Goal: Task Accomplishment & Management: Use online tool/utility

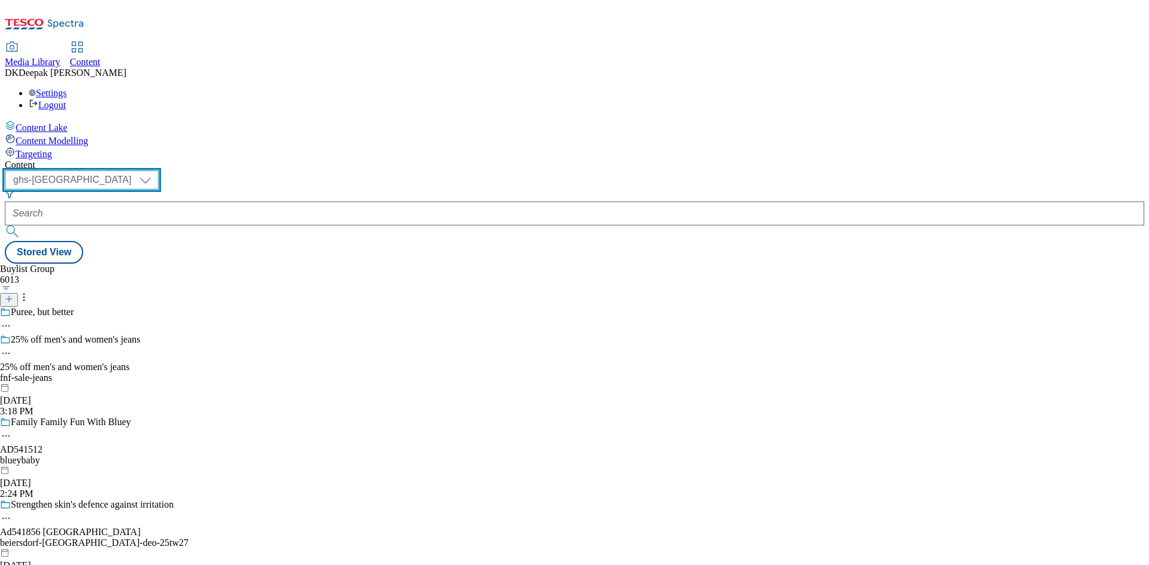
click at [159, 171] on select "ghs-roi ghs-uk" at bounding box center [82, 180] width 154 height 19
select select "ghs-roi"
click at [156, 171] on select "ghs-roi ghs-uk" at bounding box center [82, 180] width 154 height 19
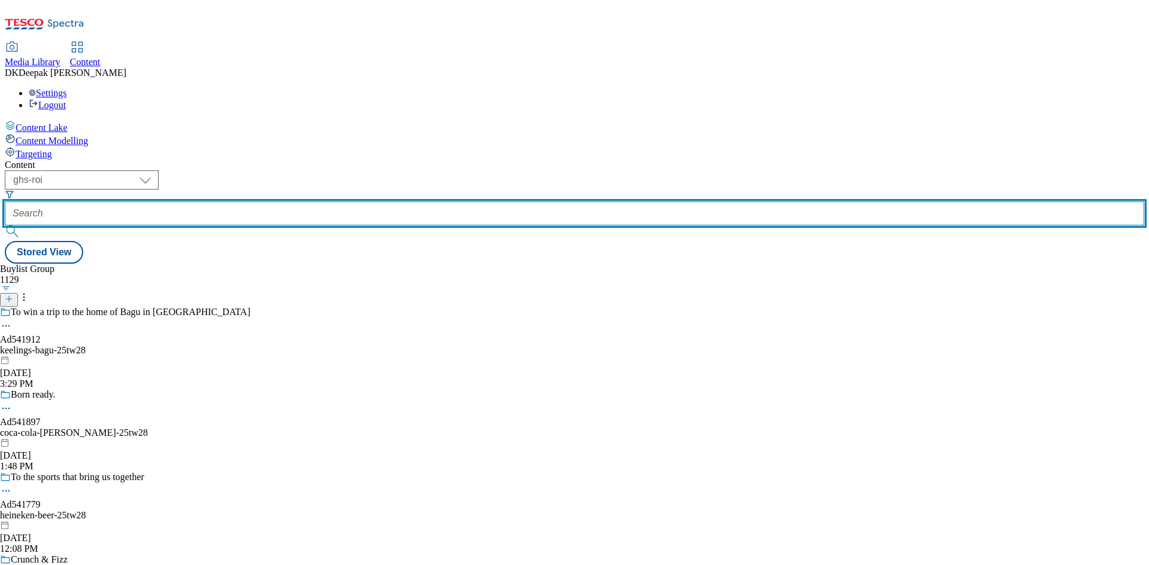
click at [290, 202] on input "text" at bounding box center [574, 214] width 1139 height 24
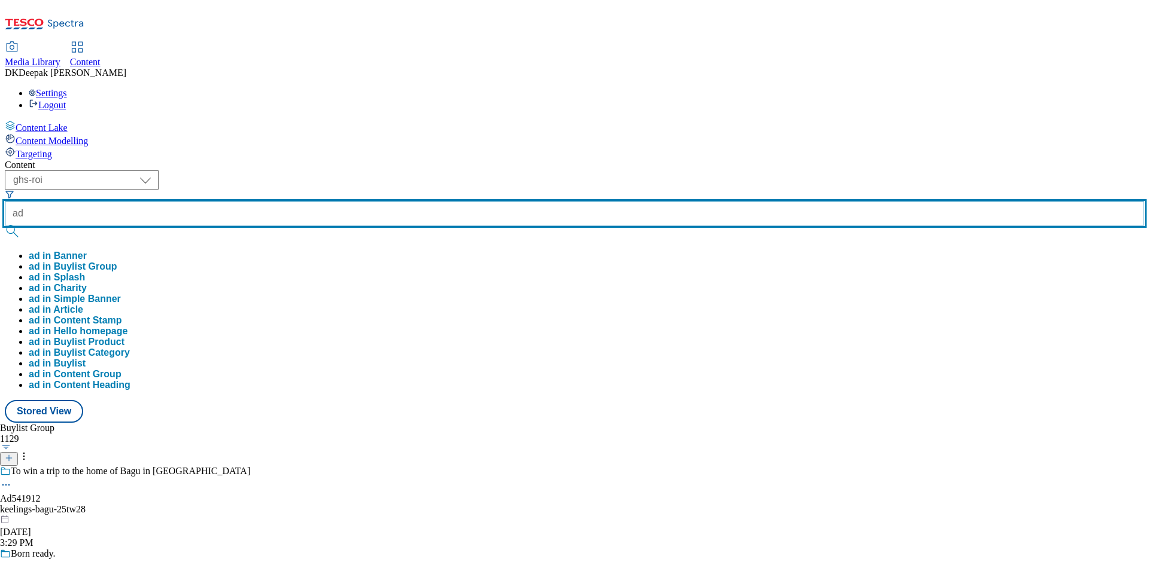
paste input "541912"
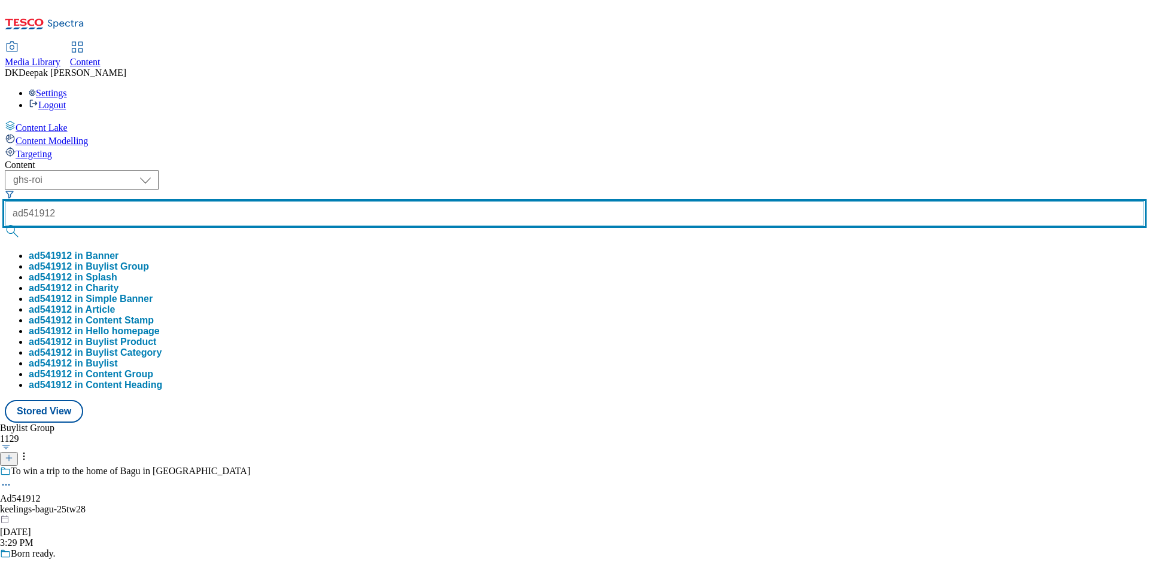
type input "ad541912"
click at [5, 226] on button "submit" at bounding box center [13, 232] width 17 height 12
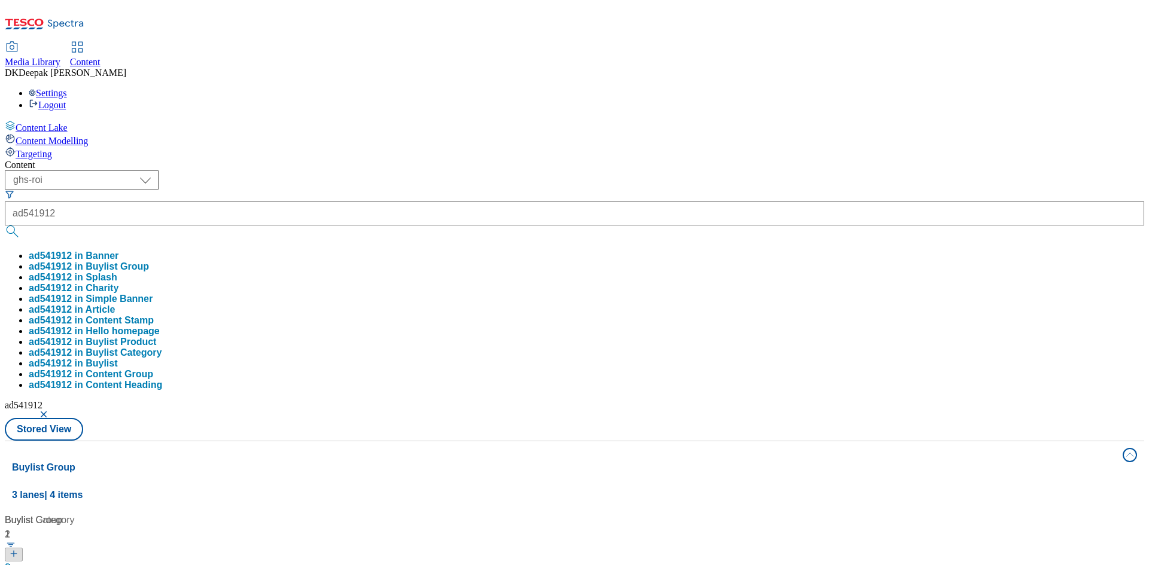
click at [101, 160] on div "Content Lake Content Modelling Targeting" at bounding box center [574, 139] width 1139 height 39
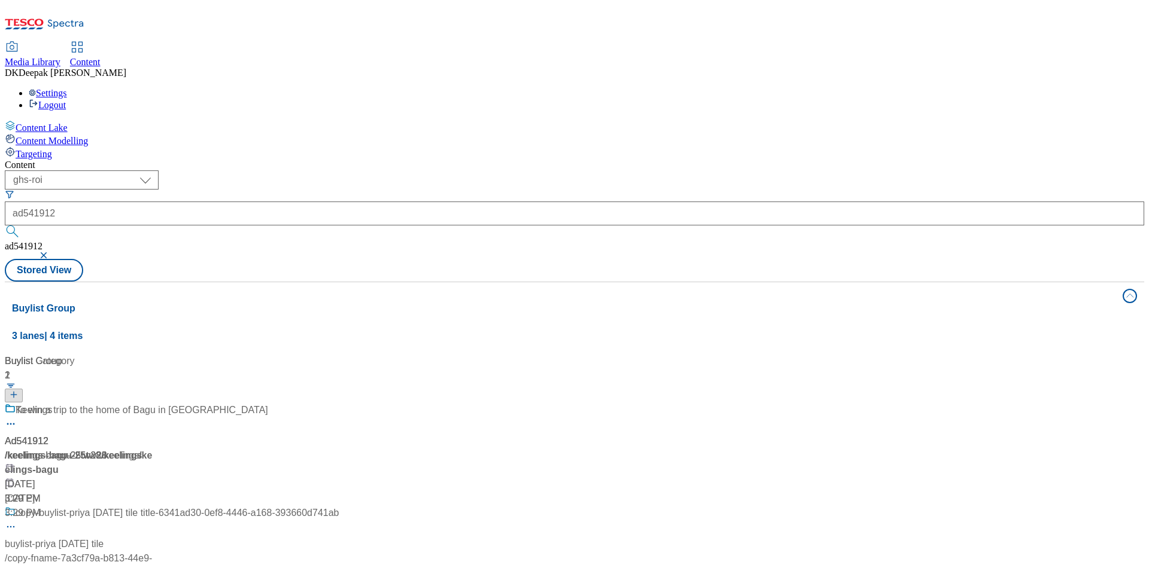
click at [257, 449] on div "/ keelings-bagu-25tw28 / keelings" at bounding box center [172, 456] width 334 height 14
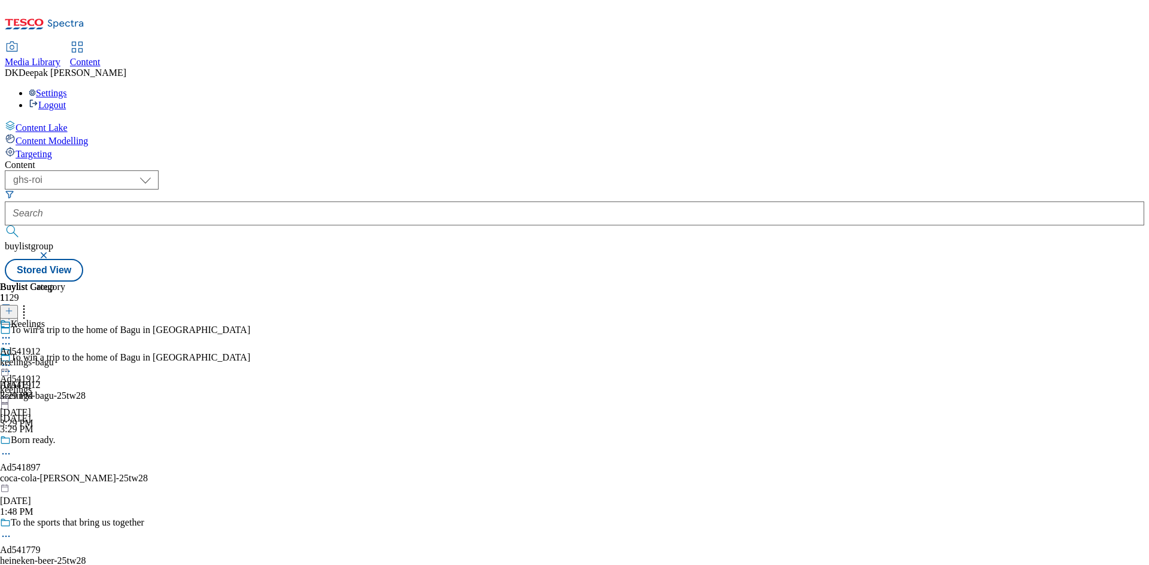
click at [65, 357] on div "keelings-bagu" at bounding box center [32, 362] width 65 height 11
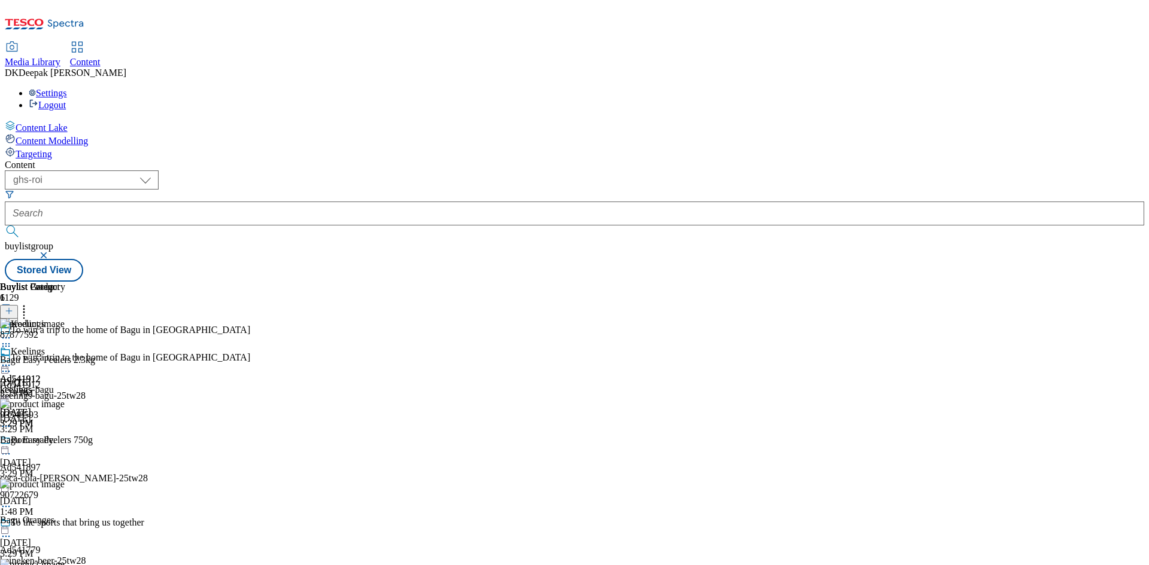
click at [12, 360] on icon at bounding box center [6, 366] width 12 height 12
click at [65, 442] on span "Preview" at bounding box center [51, 446] width 28 height 9
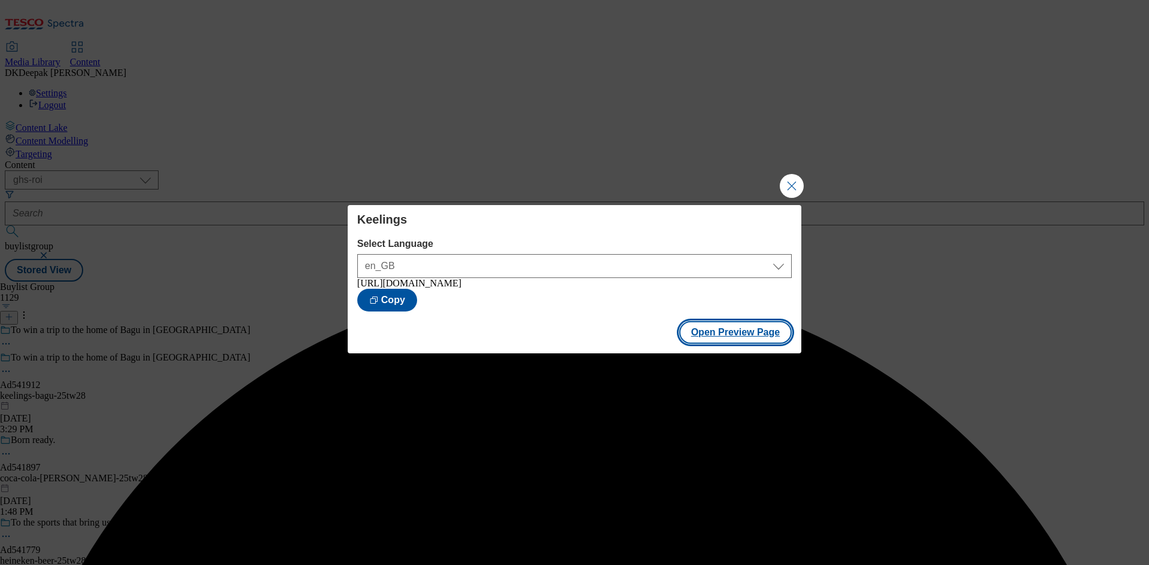
click at [739, 343] on button "Open Preview Page" at bounding box center [735, 332] width 113 height 23
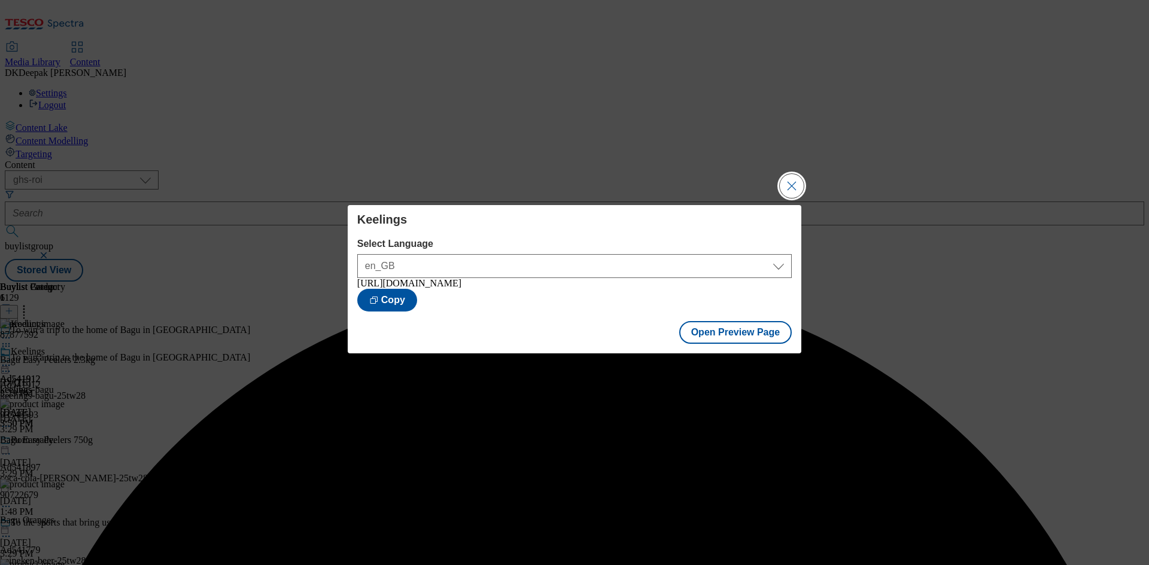
click at [794, 186] on button "Close Modal" at bounding box center [792, 186] width 24 height 24
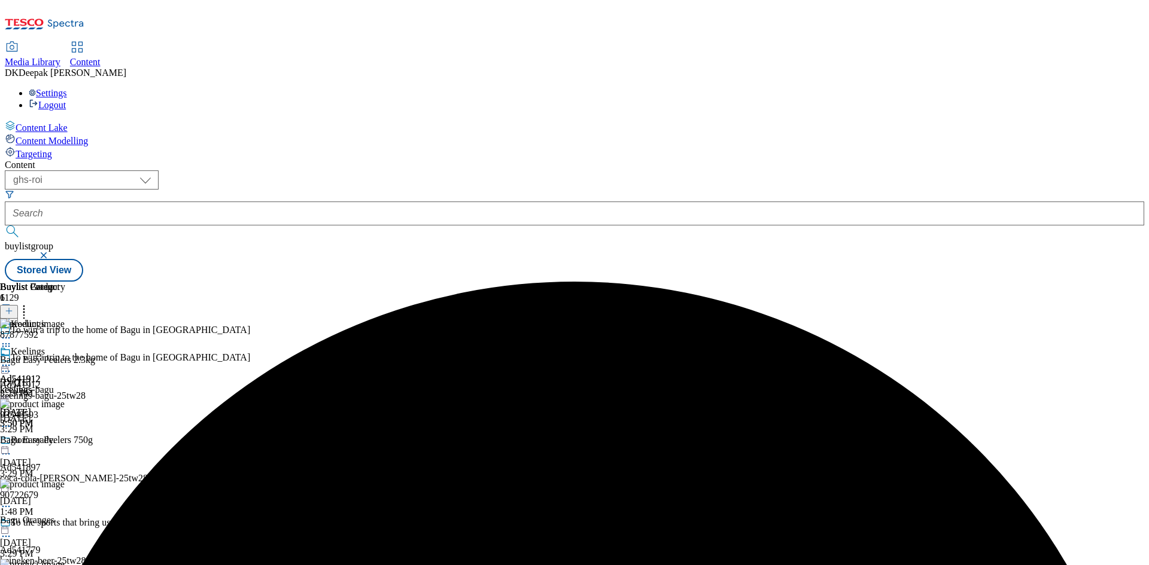
click at [65, 360] on div at bounding box center [32, 367] width 65 height 14
click at [63, 483] on span "Publish" at bounding box center [50, 487] width 26 height 9
